Goal: Find specific page/section: Find specific page/section

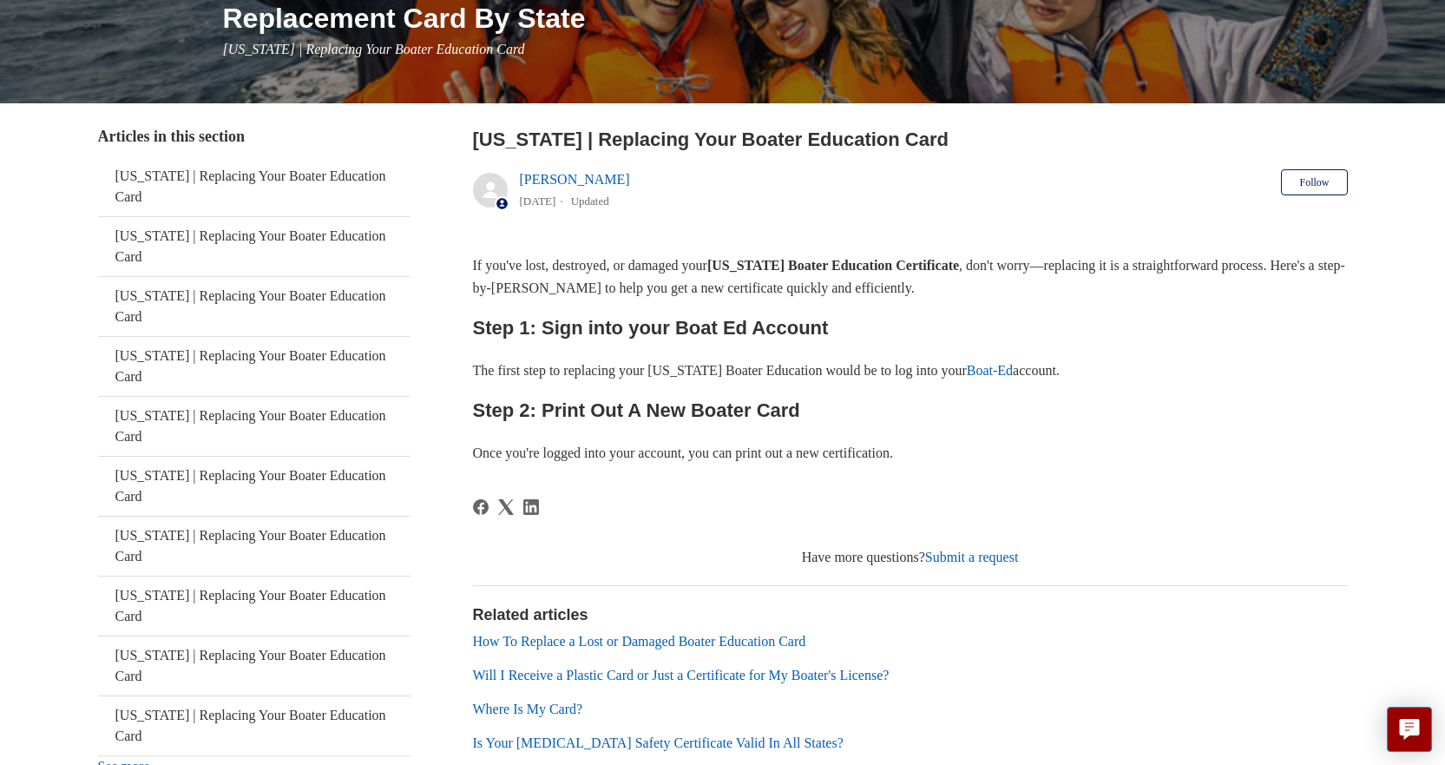
scroll to position [260, 0]
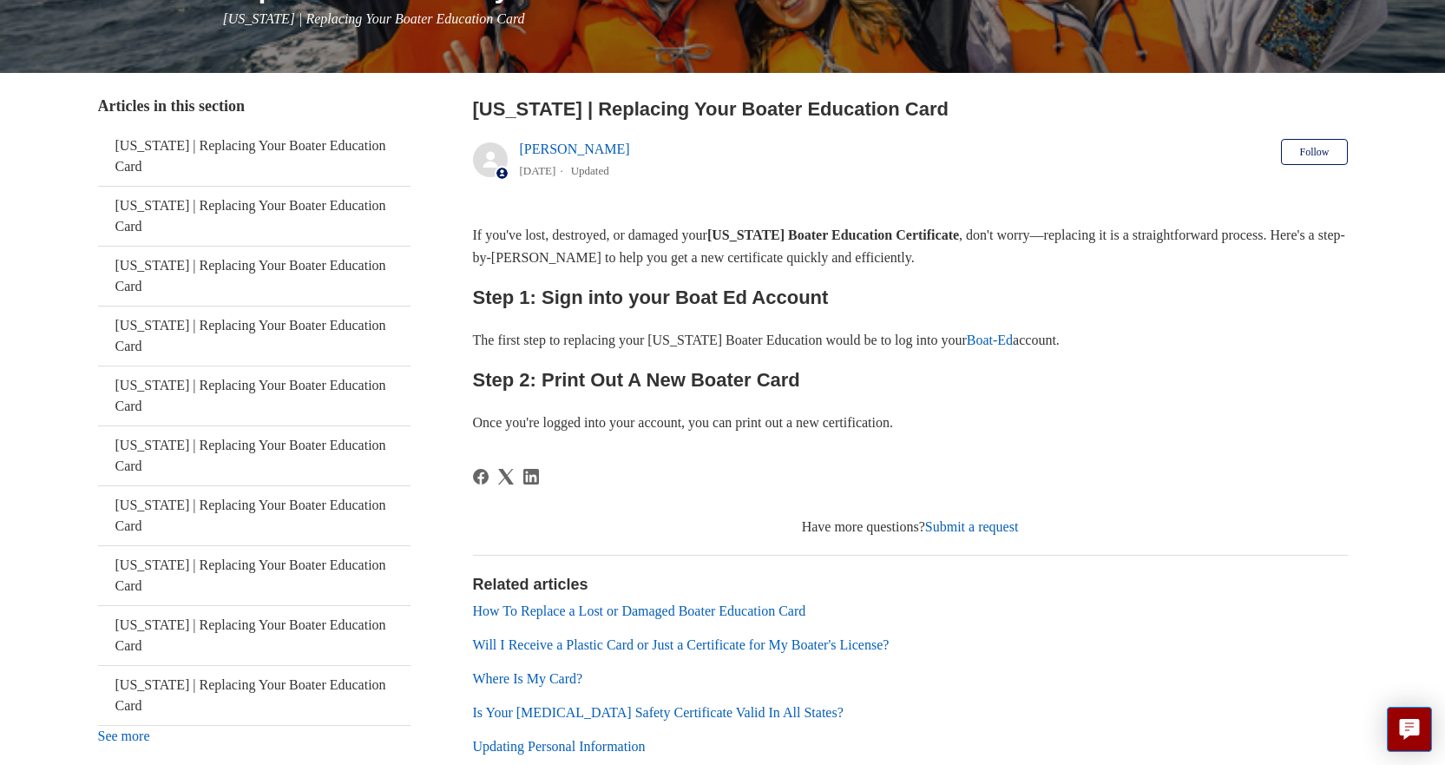
click at [1013, 344] on link "Boat-Ed" at bounding box center [990, 339] width 46 height 15
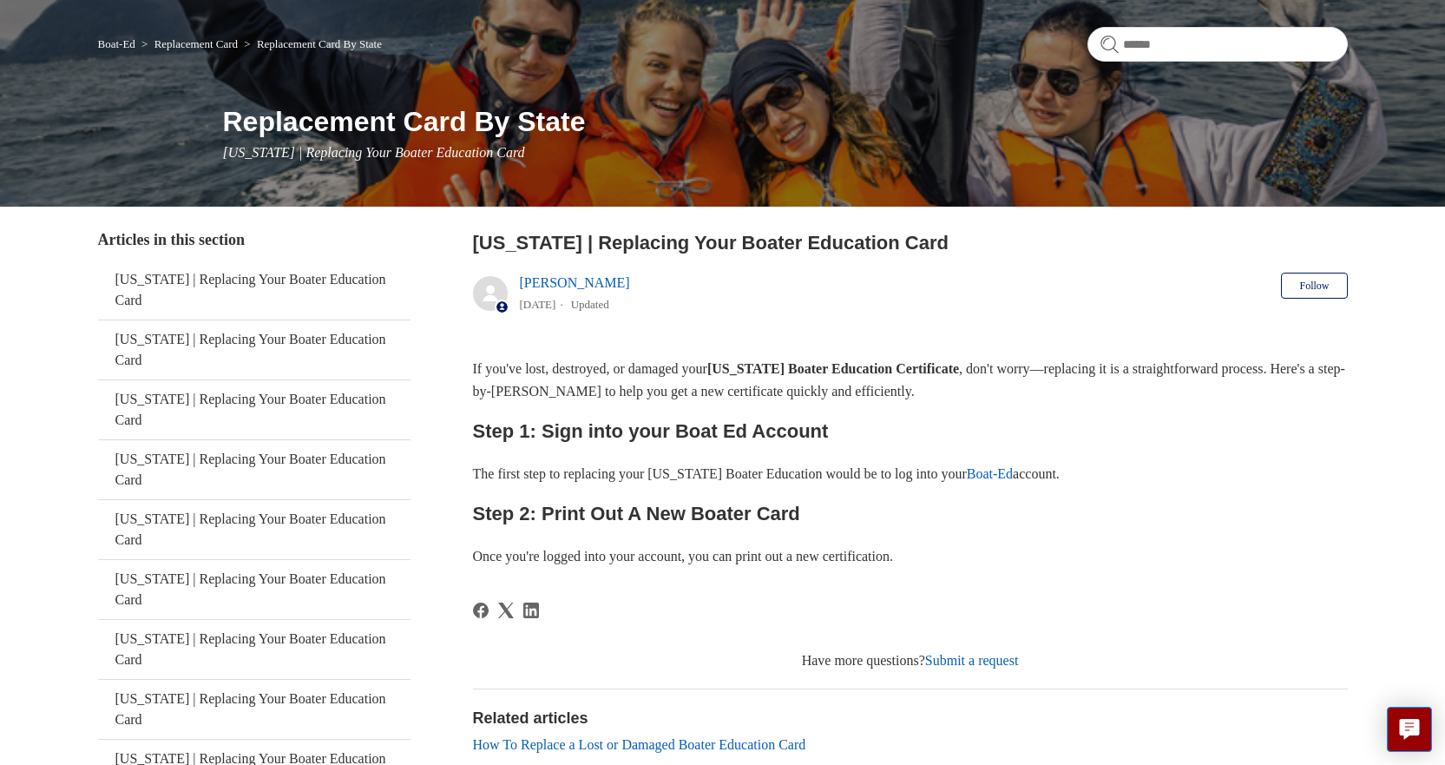
scroll to position [0, 0]
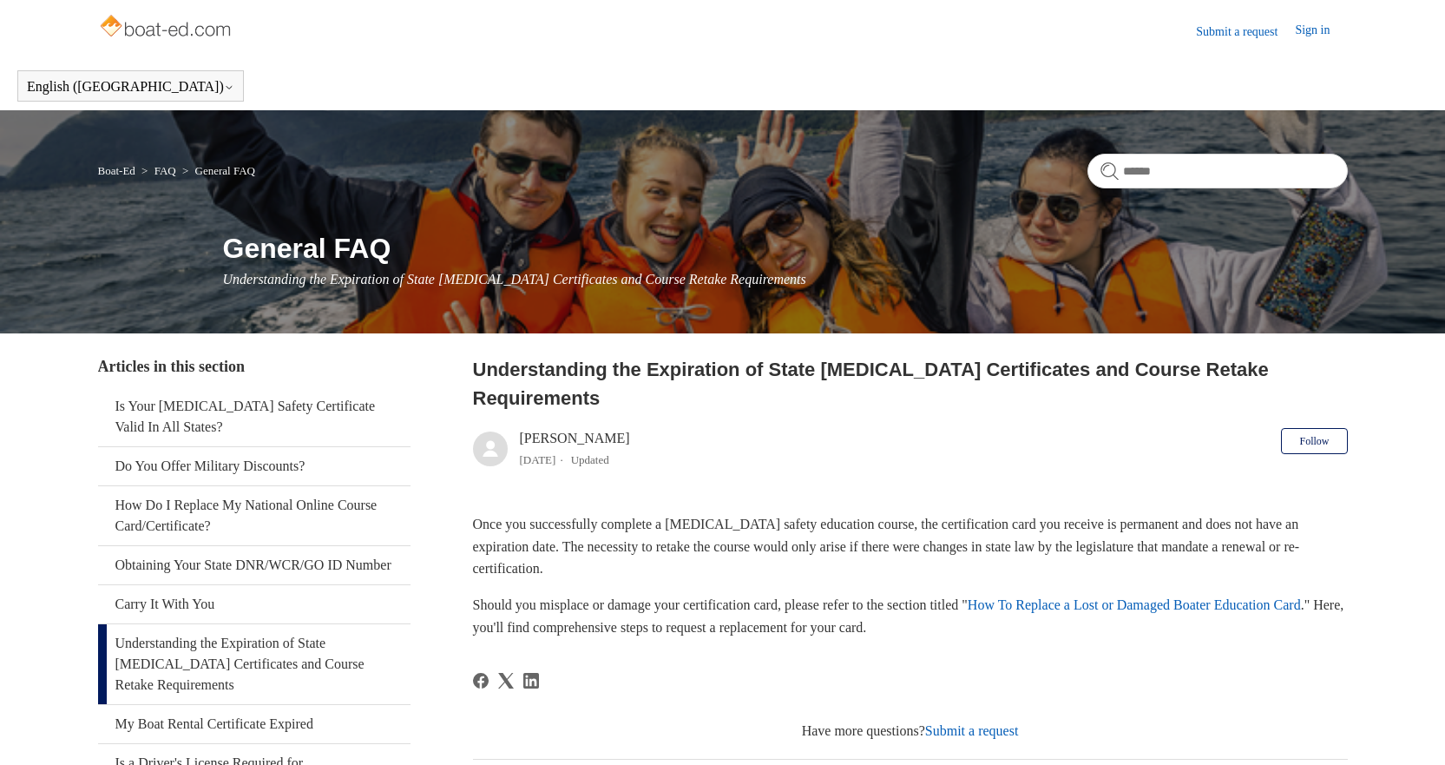
scroll to position [105, 0]
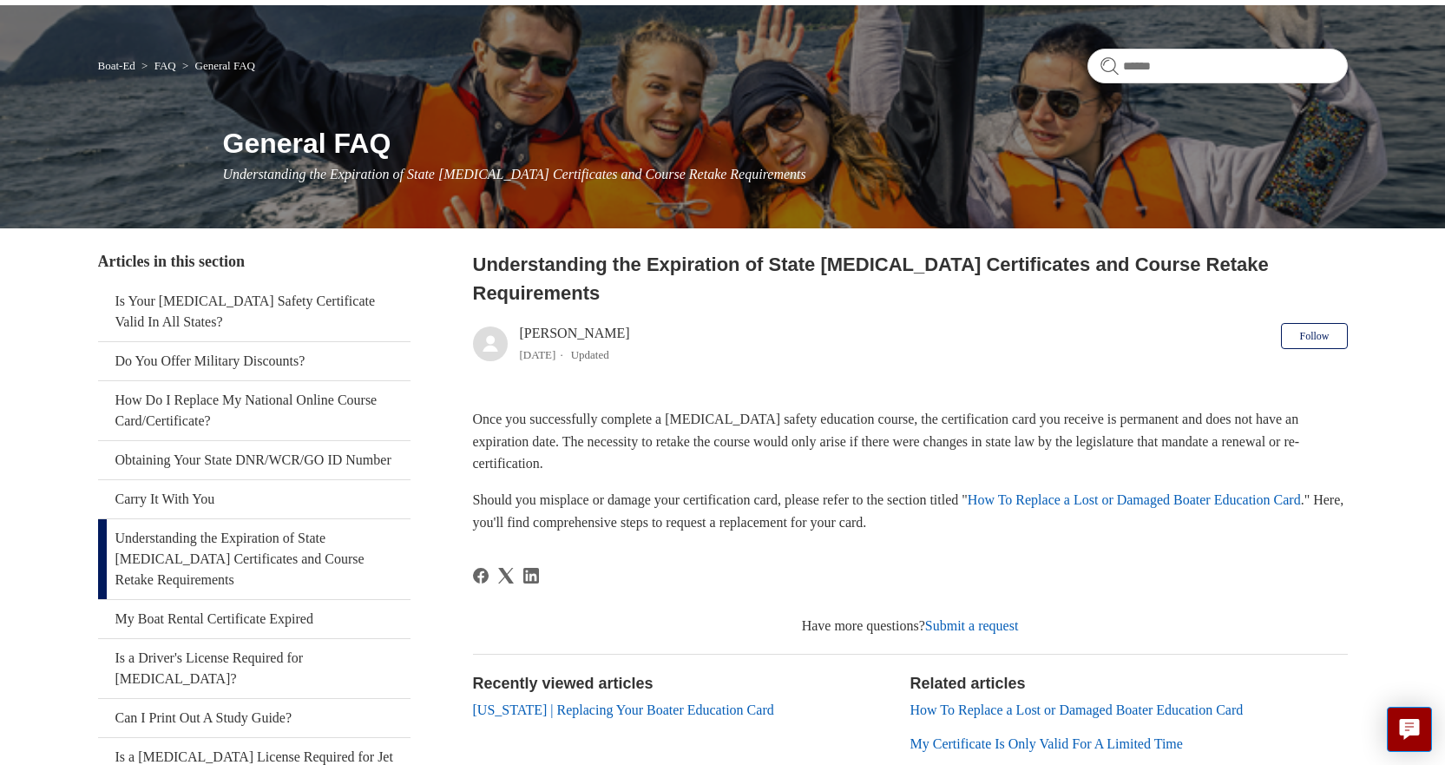
click at [1213, 492] on link "How To Replace a Lost or Damaged Boater Education Card" at bounding box center [1134, 499] width 333 height 15
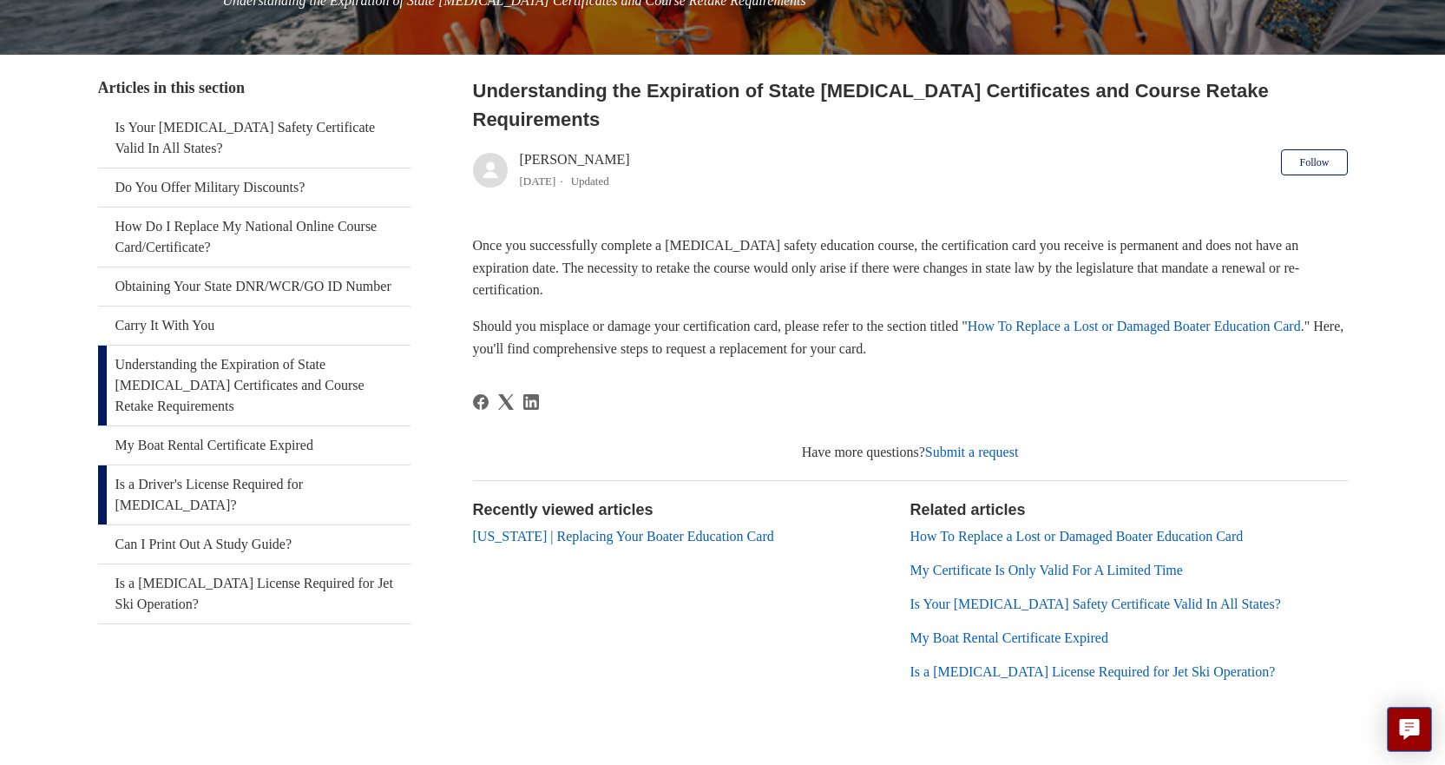
scroll to position [289, 0]
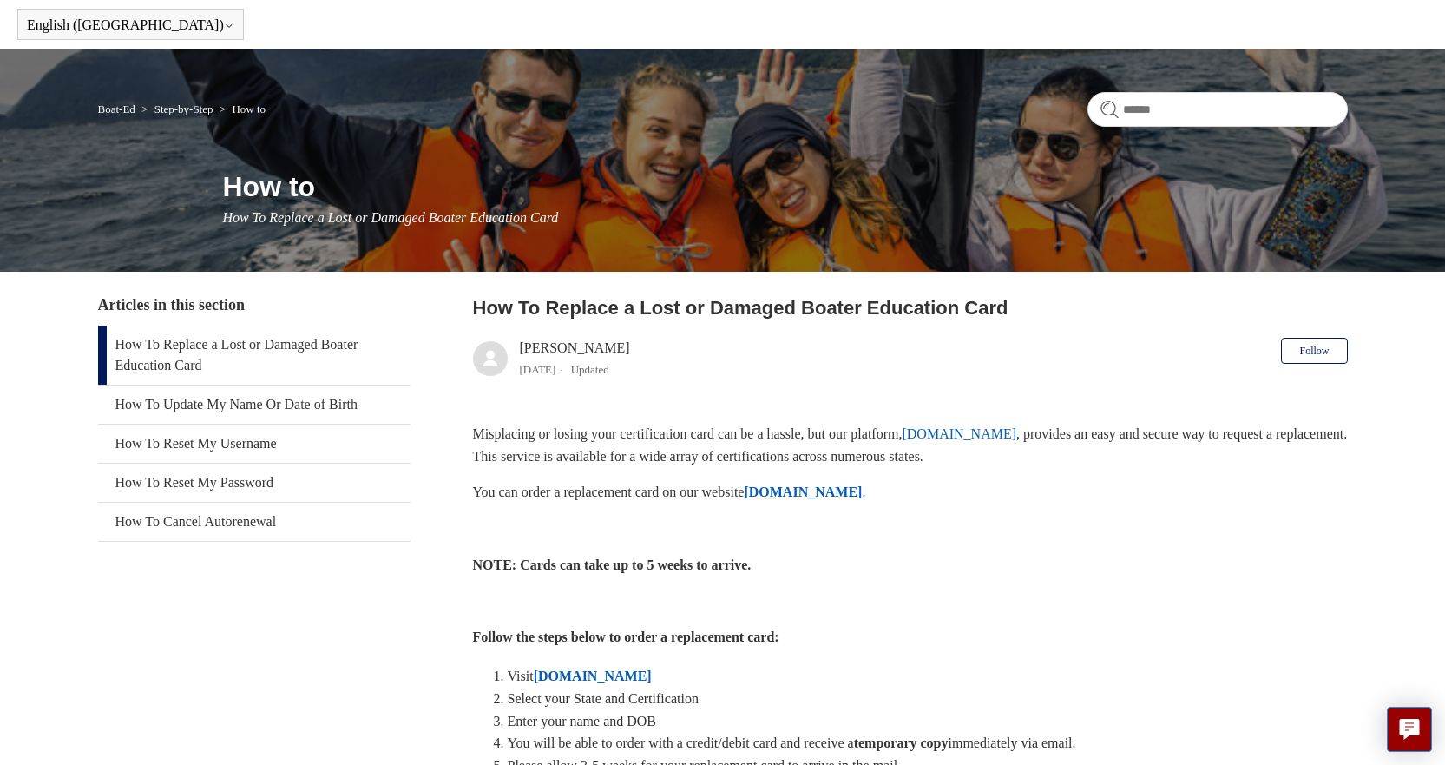
scroll to position [87, 0]
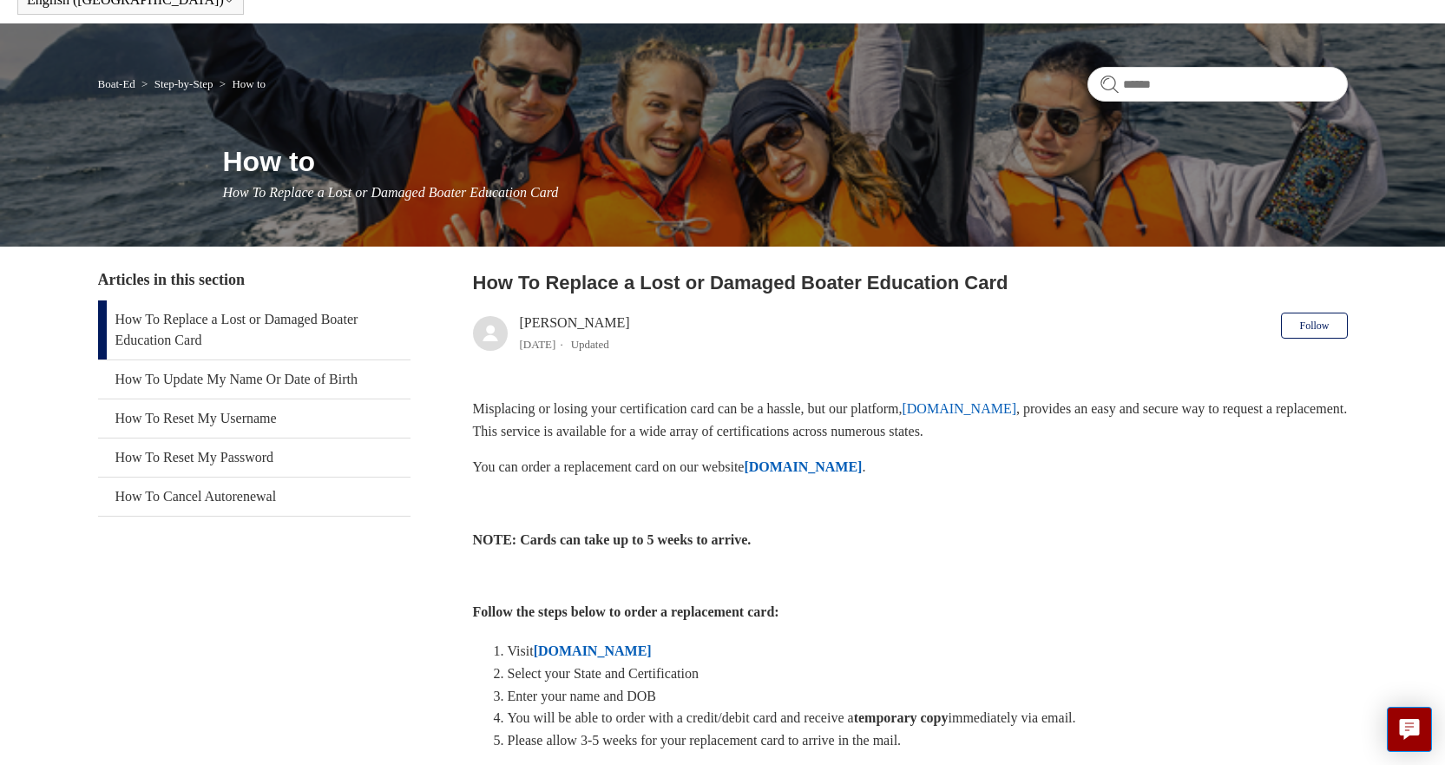
click at [817, 461] on strong "[DOMAIN_NAME]" at bounding box center [803, 466] width 118 height 15
